Goal: Task Accomplishment & Management: Use online tool/utility

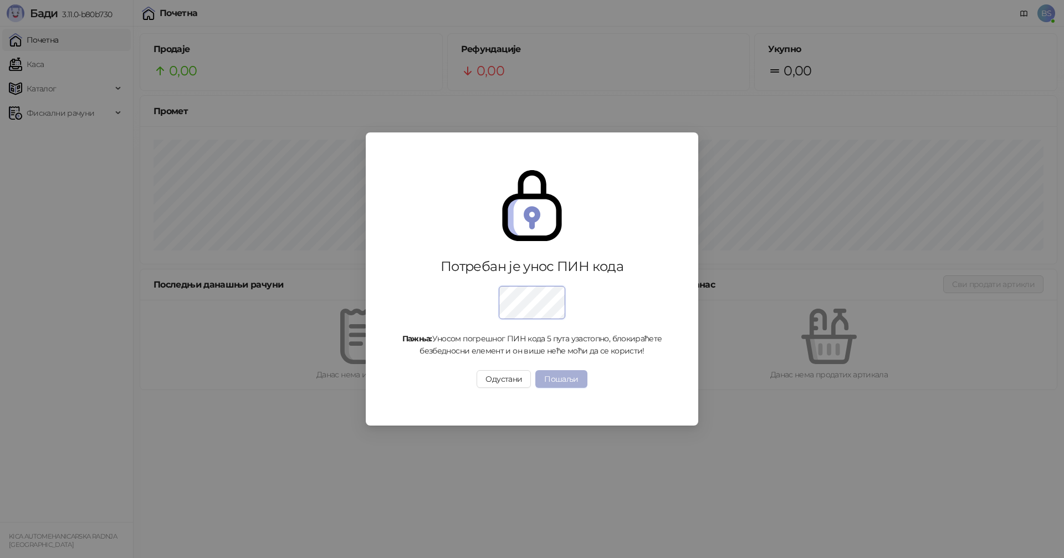
click at [572, 380] on button "Пошаљи" at bounding box center [561, 379] width 52 height 18
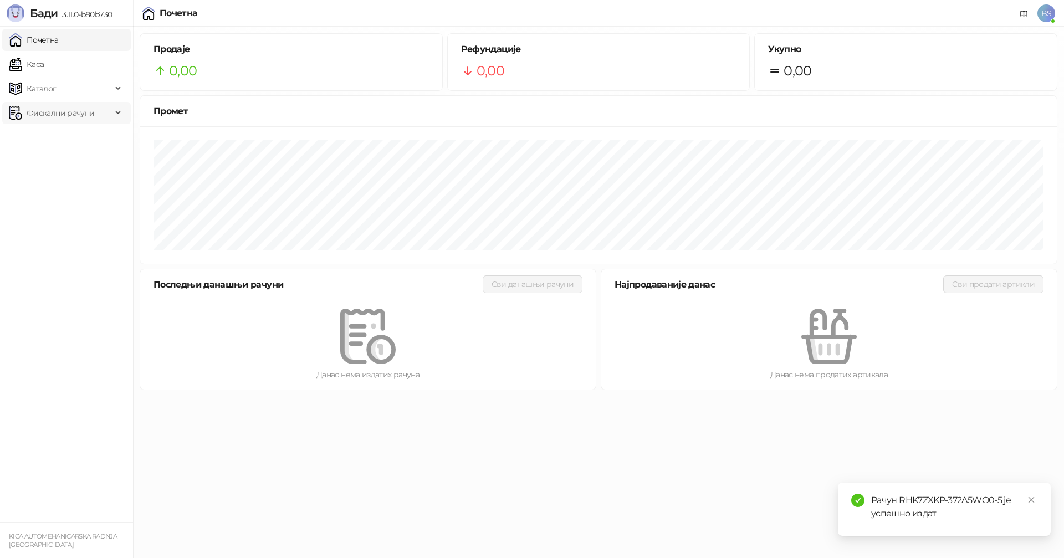
click at [43, 117] on span "Фискални рачуни" at bounding box center [61, 113] width 68 height 22
click at [47, 135] on link "Издати рачуни" at bounding box center [50, 137] width 74 height 22
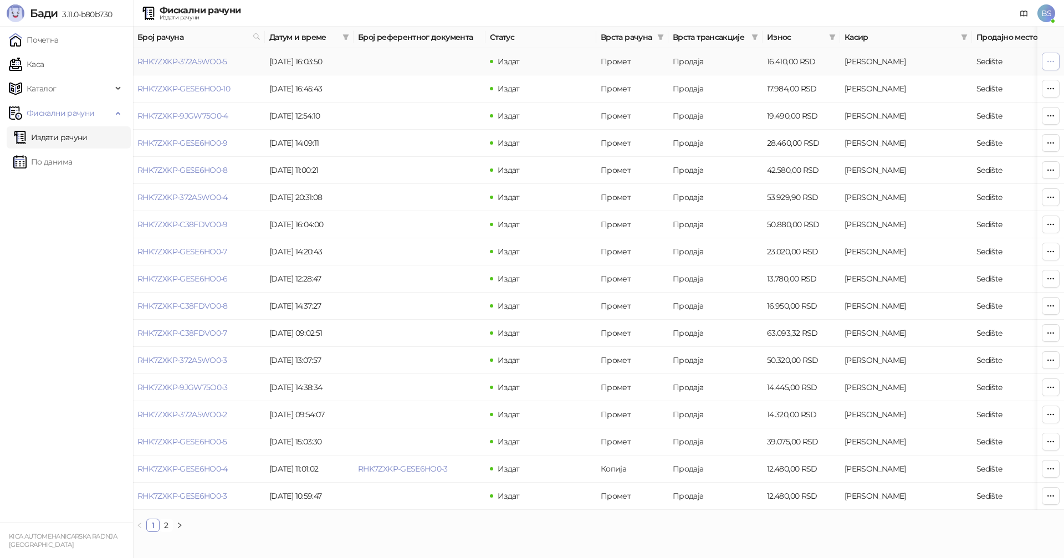
click at [1050, 60] on icon "button" at bounding box center [1050, 61] width 9 height 9
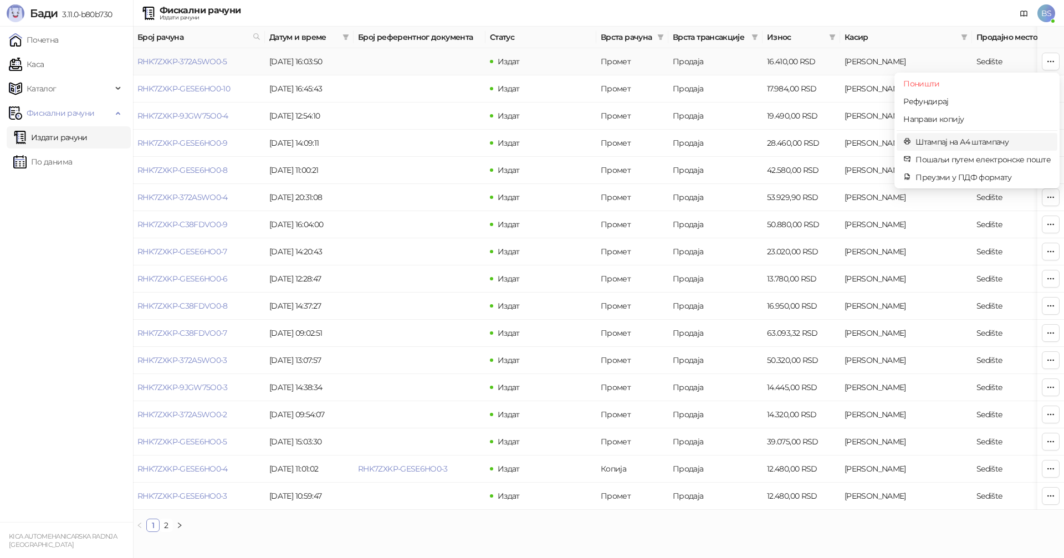
click at [959, 138] on span "Штампај на А4 штампачу" at bounding box center [982, 142] width 135 height 12
